Goal: Register for event/course

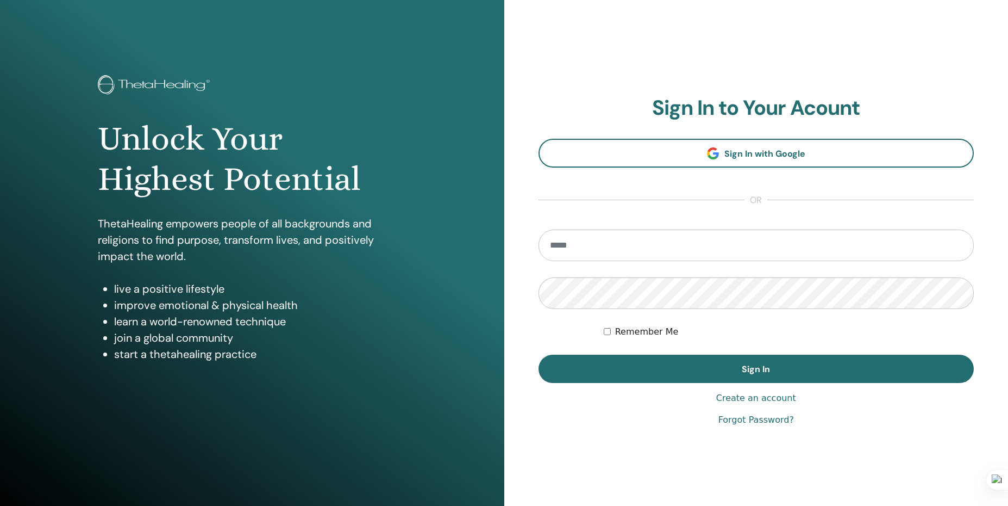
click at [665, 242] on input "email" at bounding box center [757, 245] width 436 height 32
type input "**********"
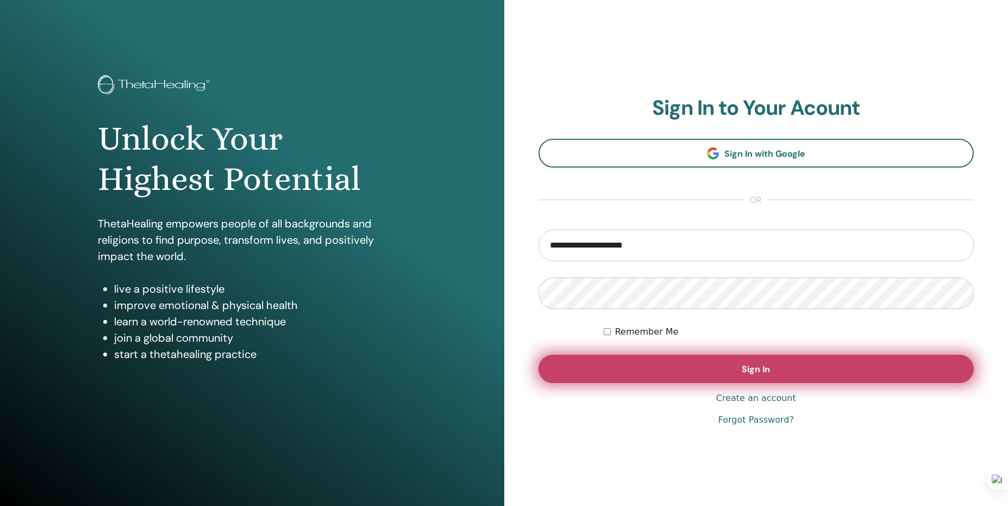
click at [747, 360] on button "Sign In" at bounding box center [757, 368] width 436 height 28
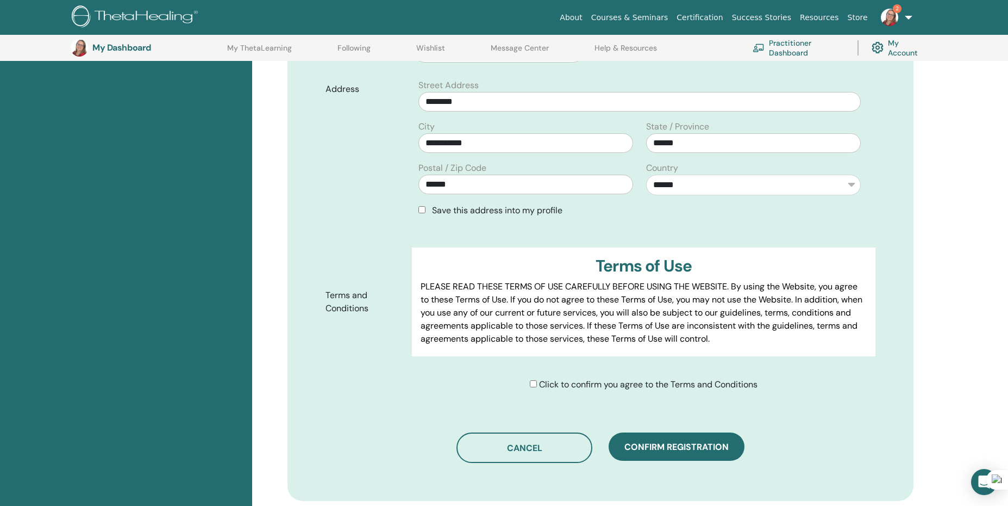
scroll to position [54, 0]
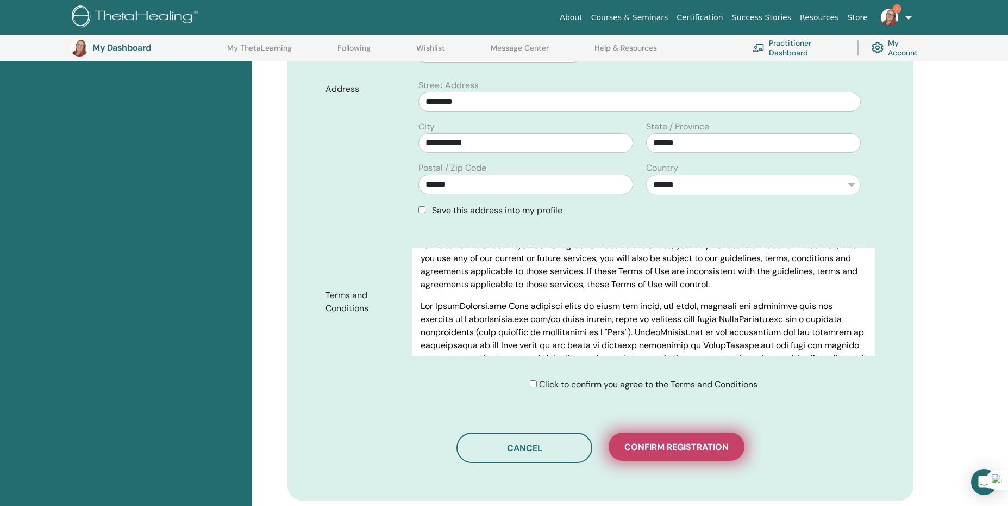
click at [654, 442] on span "Confirm registration" at bounding box center [677, 446] width 104 height 11
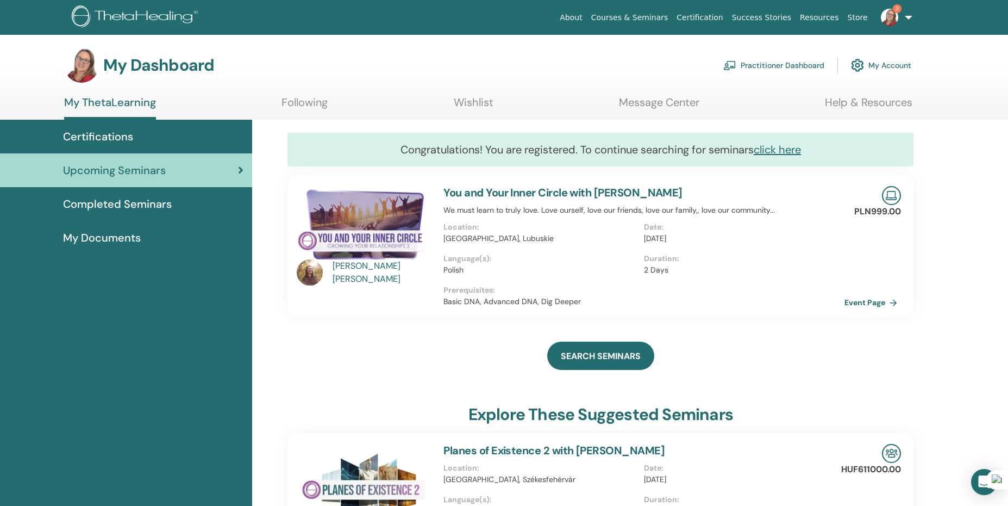
click at [785, 63] on link "Practitioner Dashboard" at bounding box center [774, 65] width 101 height 24
